Goal: Task Accomplishment & Management: Use online tool/utility

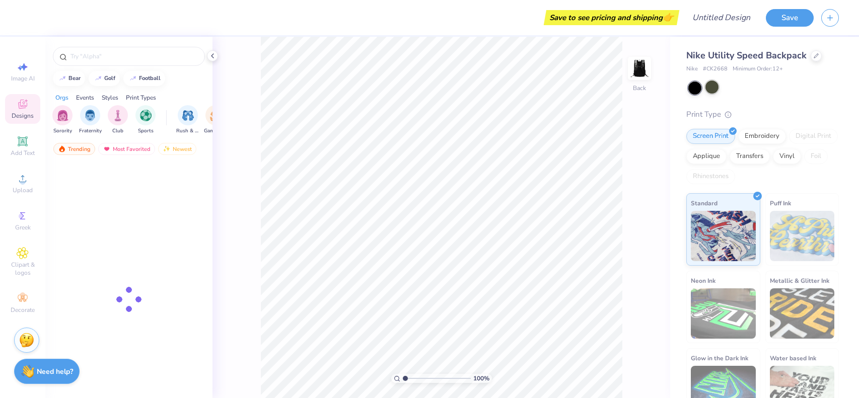
click at [710, 90] on div at bounding box center [711, 87] width 13 height 13
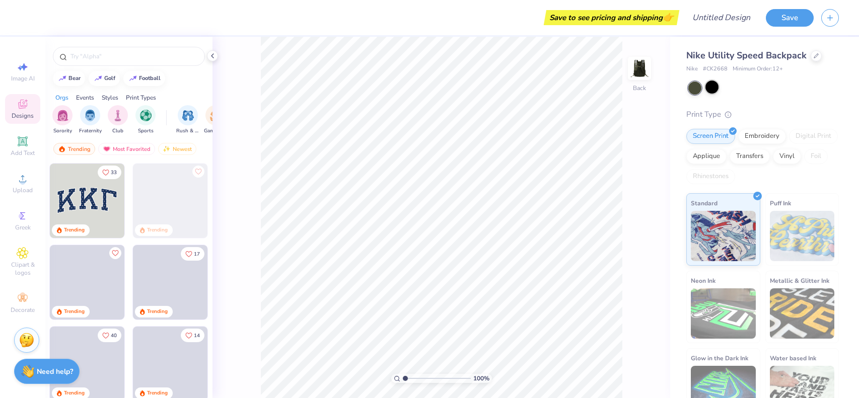
click at [712, 89] on div at bounding box center [711, 87] width 13 height 13
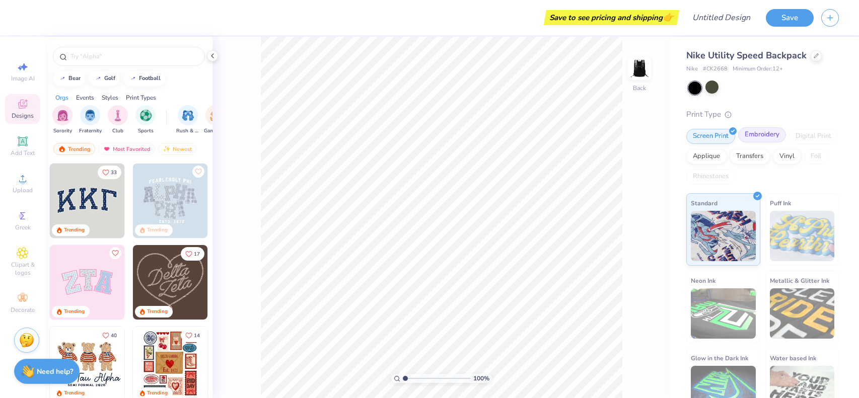
click at [750, 135] on div "Embroidery" at bounding box center [762, 134] width 48 height 15
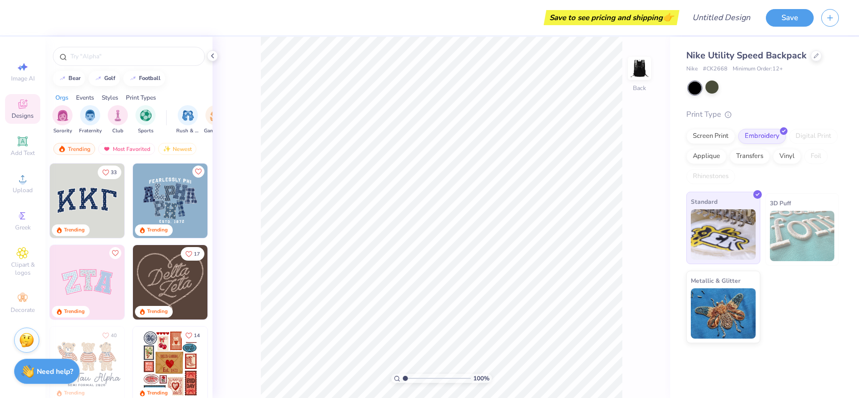
click at [719, 223] on img at bounding box center [723, 234] width 65 height 50
click at [29, 157] on span "Add Text" at bounding box center [23, 153] width 24 height 8
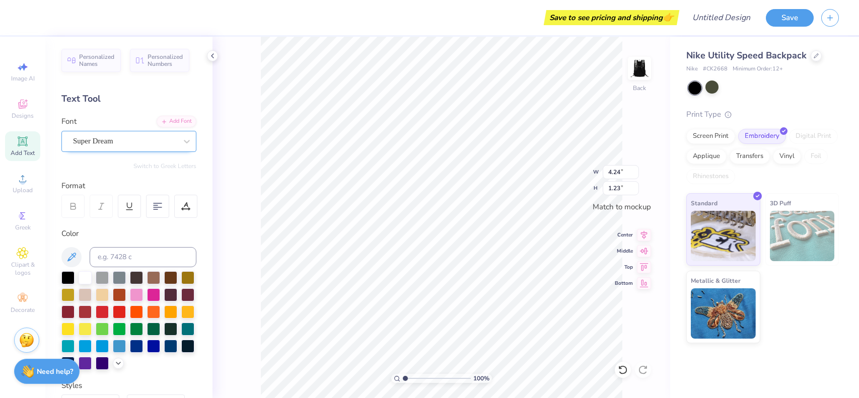
click at [168, 146] on div "Super Dream" at bounding box center [125, 141] width 106 height 16
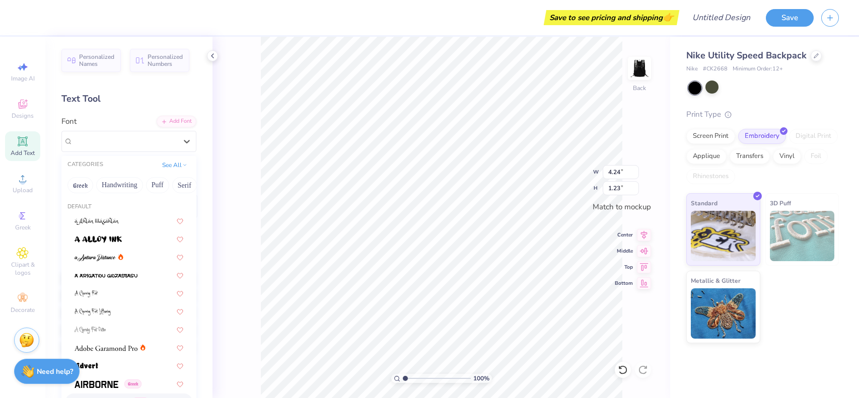
scroll to position [167, 0]
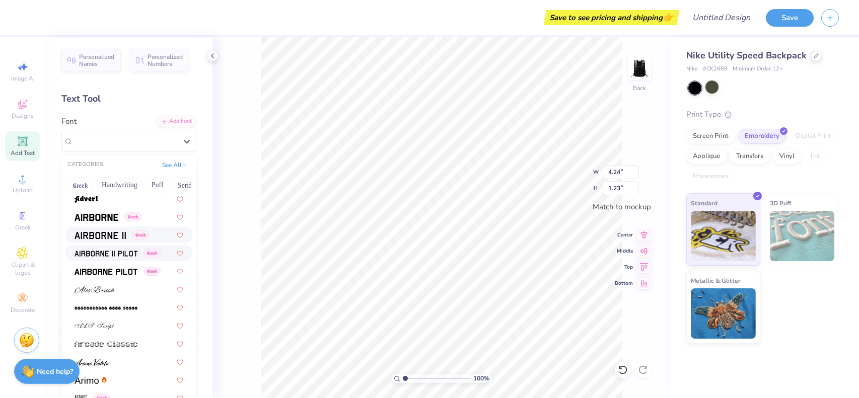
click at [127, 257] on img at bounding box center [106, 253] width 63 height 7
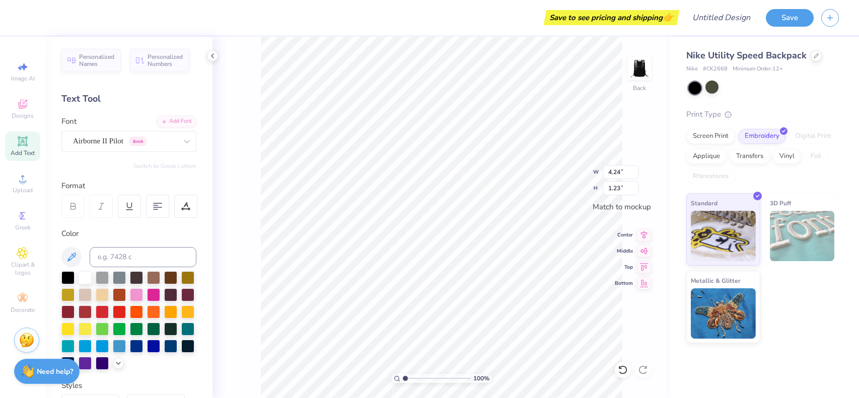
type input "3.97"
type input "1.28"
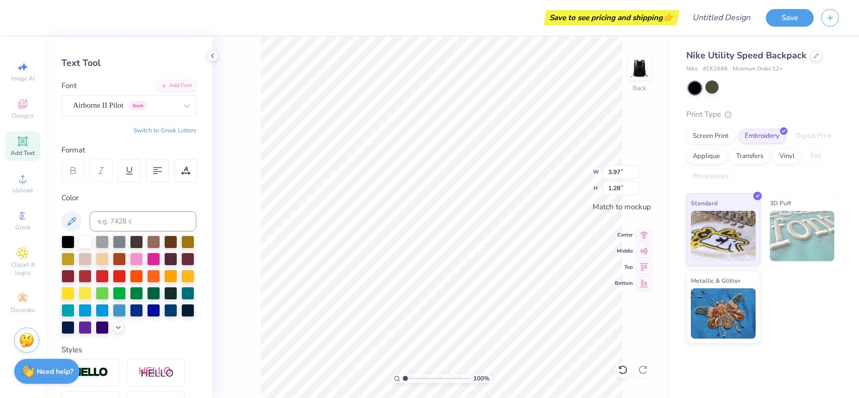
scroll to position [0, 0]
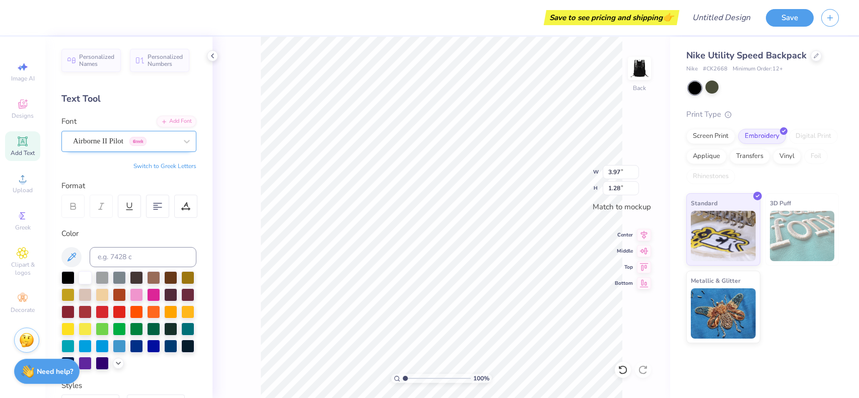
click at [121, 139] on div "Airborne II Pilot Greek" at bounding box center [125, 141] width 106 height 16
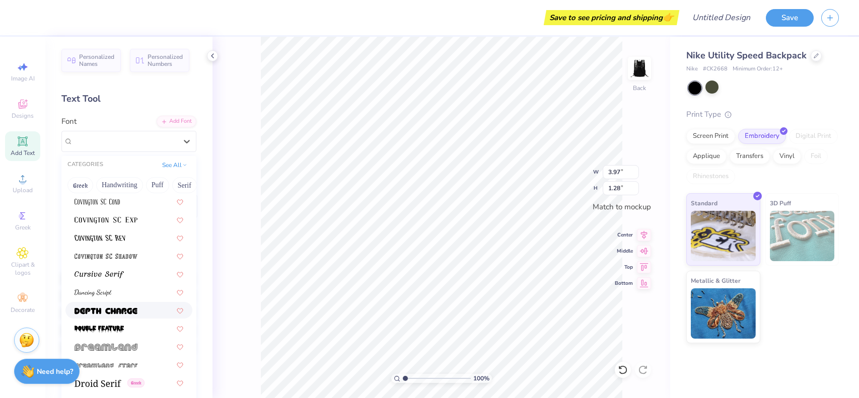
scroll to position [1734, 0]
